Goal: Information Seeking & Learning: Learn about a topic

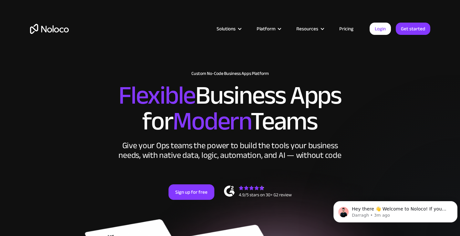
click at [344, 26] on link "Pricing" at bounding box center [346, 29] width 30 height 8
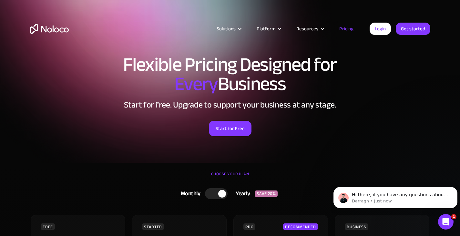
click at [50, 29] on img "home" at bounding box center [49, 29] width 39 height 10
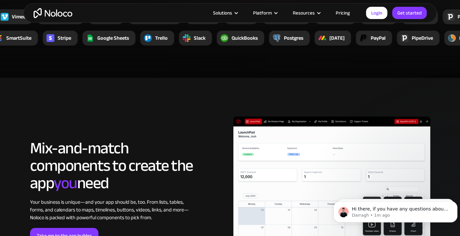
scroll to position [1420, 0]
